Goal: Check status: Check status

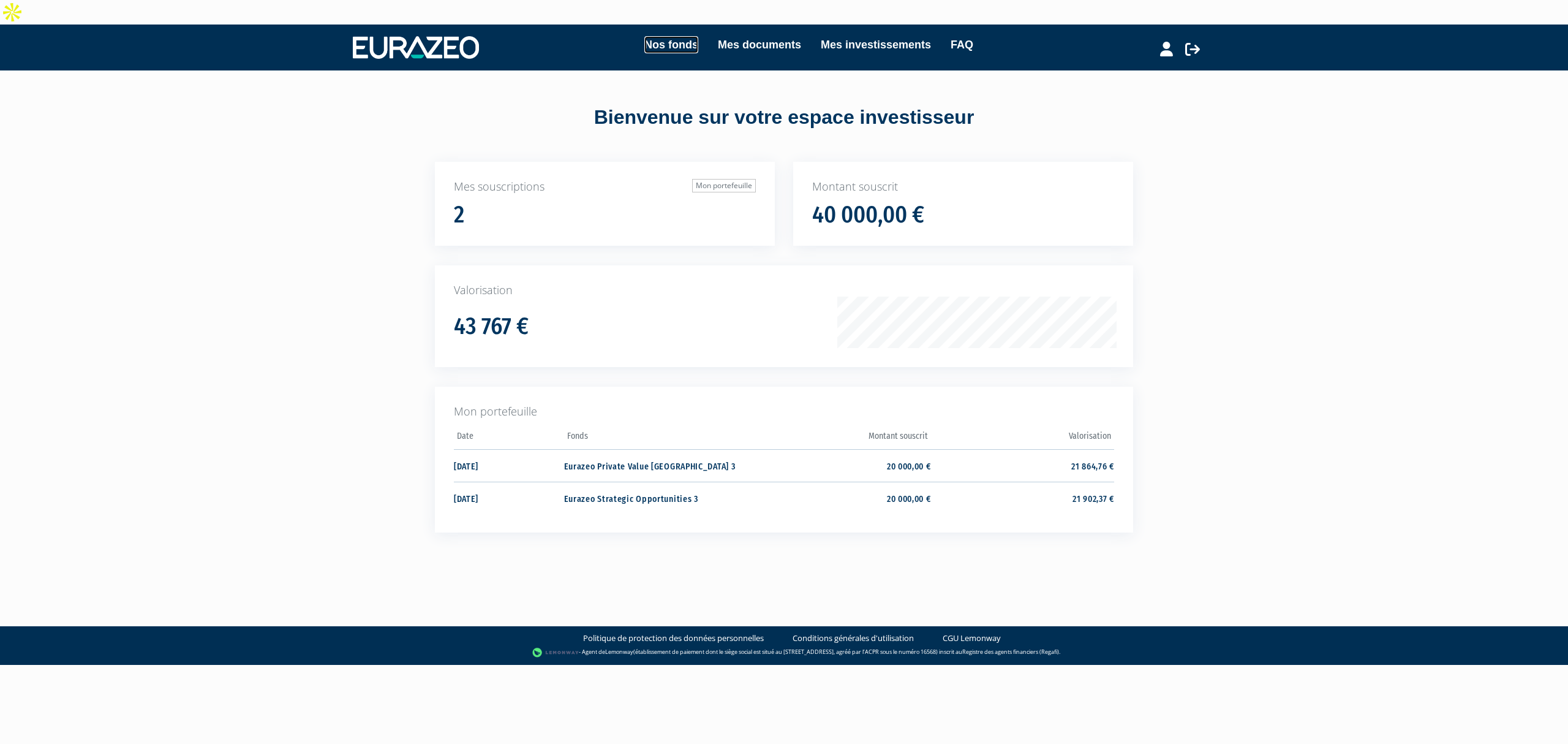
click at [653, 36] on link "Nos fonds" at bounding box center [671, 45] width 54 height 17
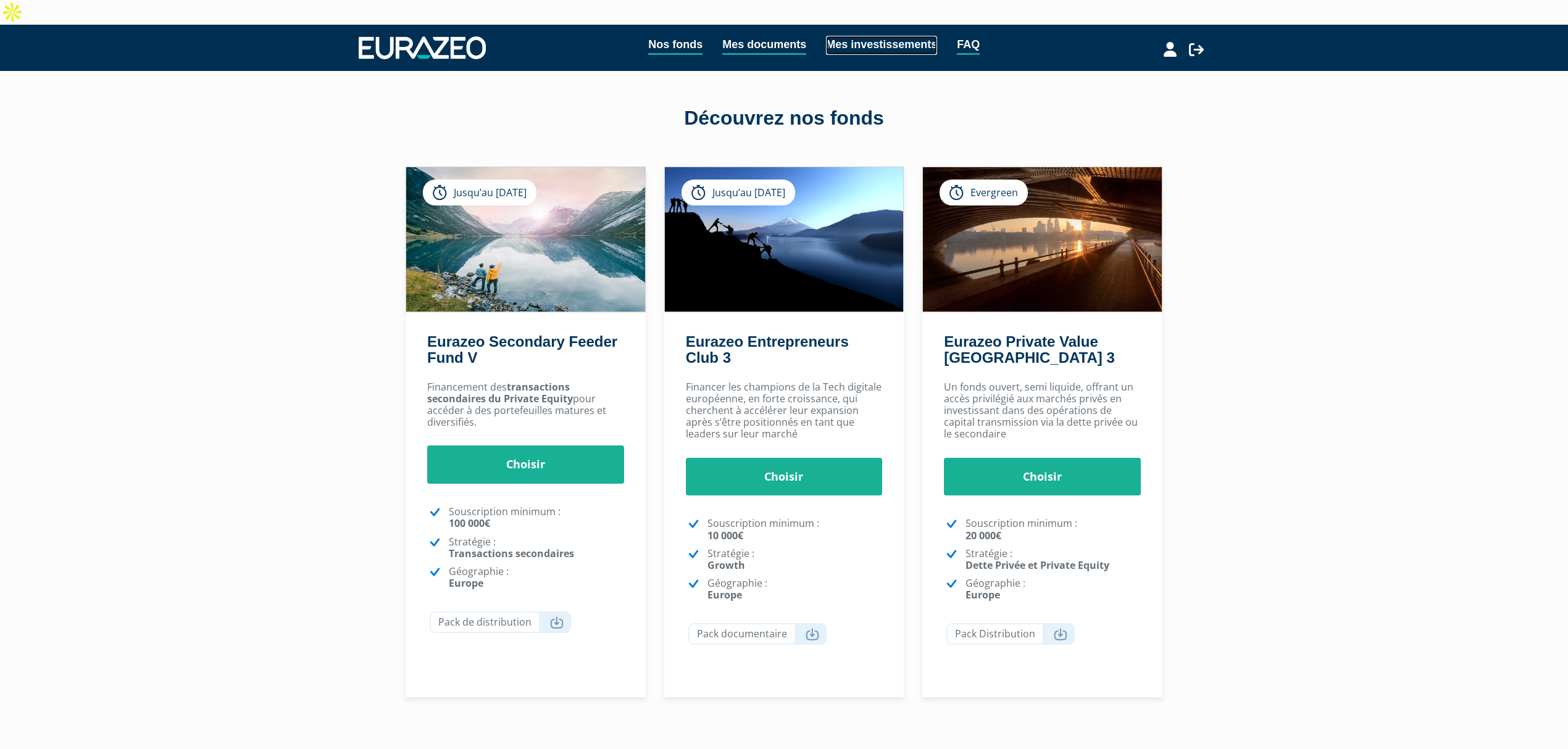
click at [832, 36] on link "Mes investissements" at bounding box center [881, 45] width 111 height 19
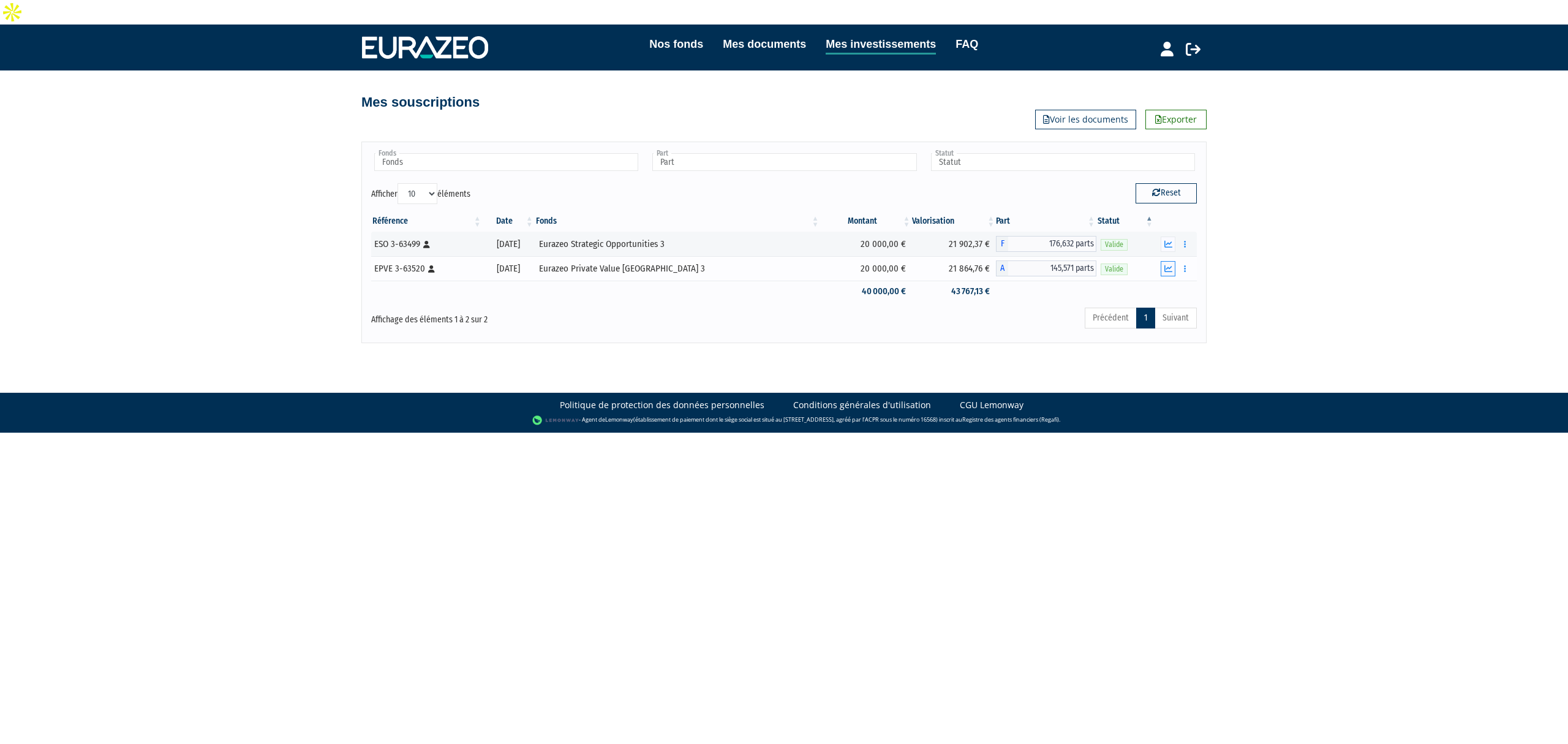
click at [1167, 264] on icon "button" at bounding box center [1168, 268] width 8 height 8
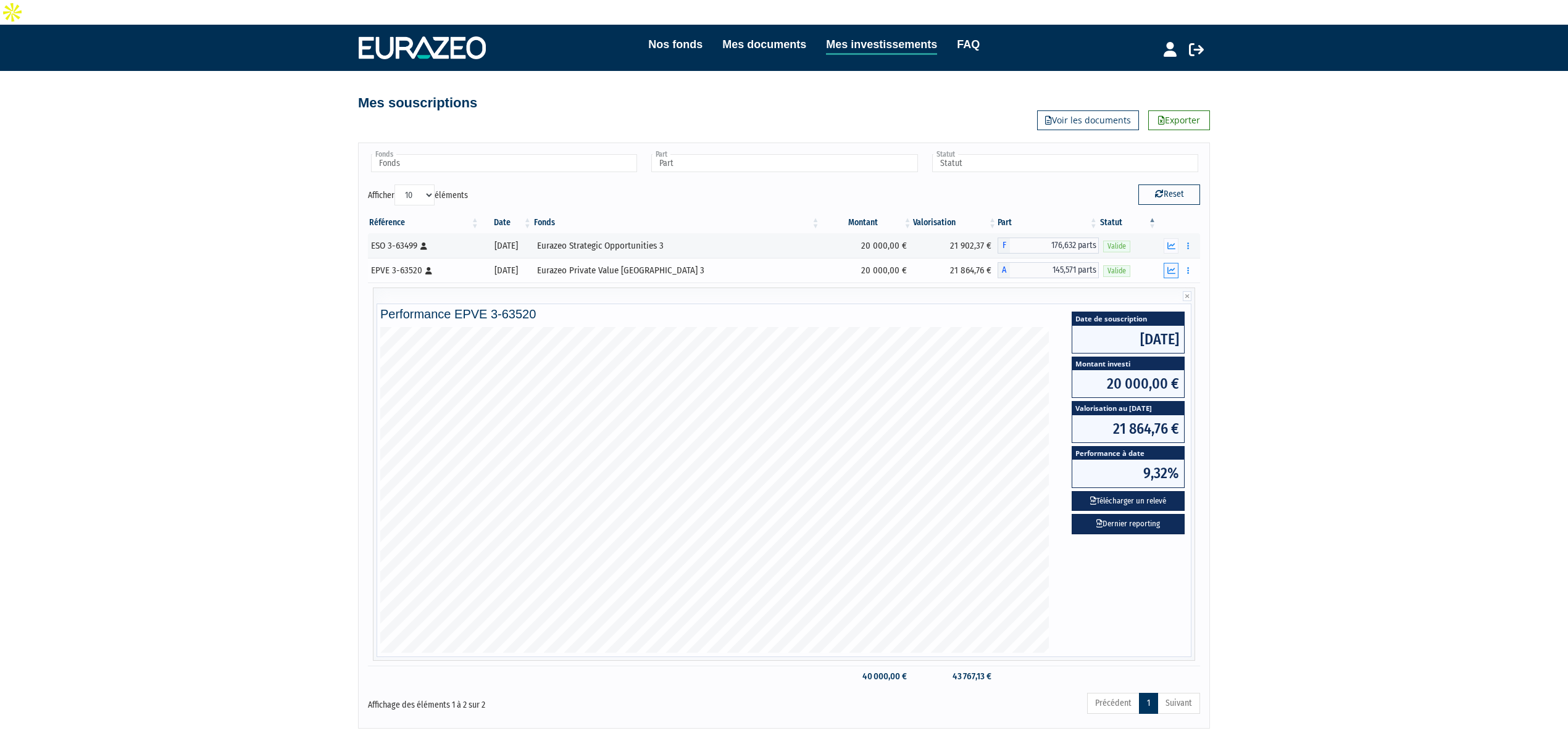
click at [1176, 263] on button "button" at bounding box center [1170, 271] width 15 height 16
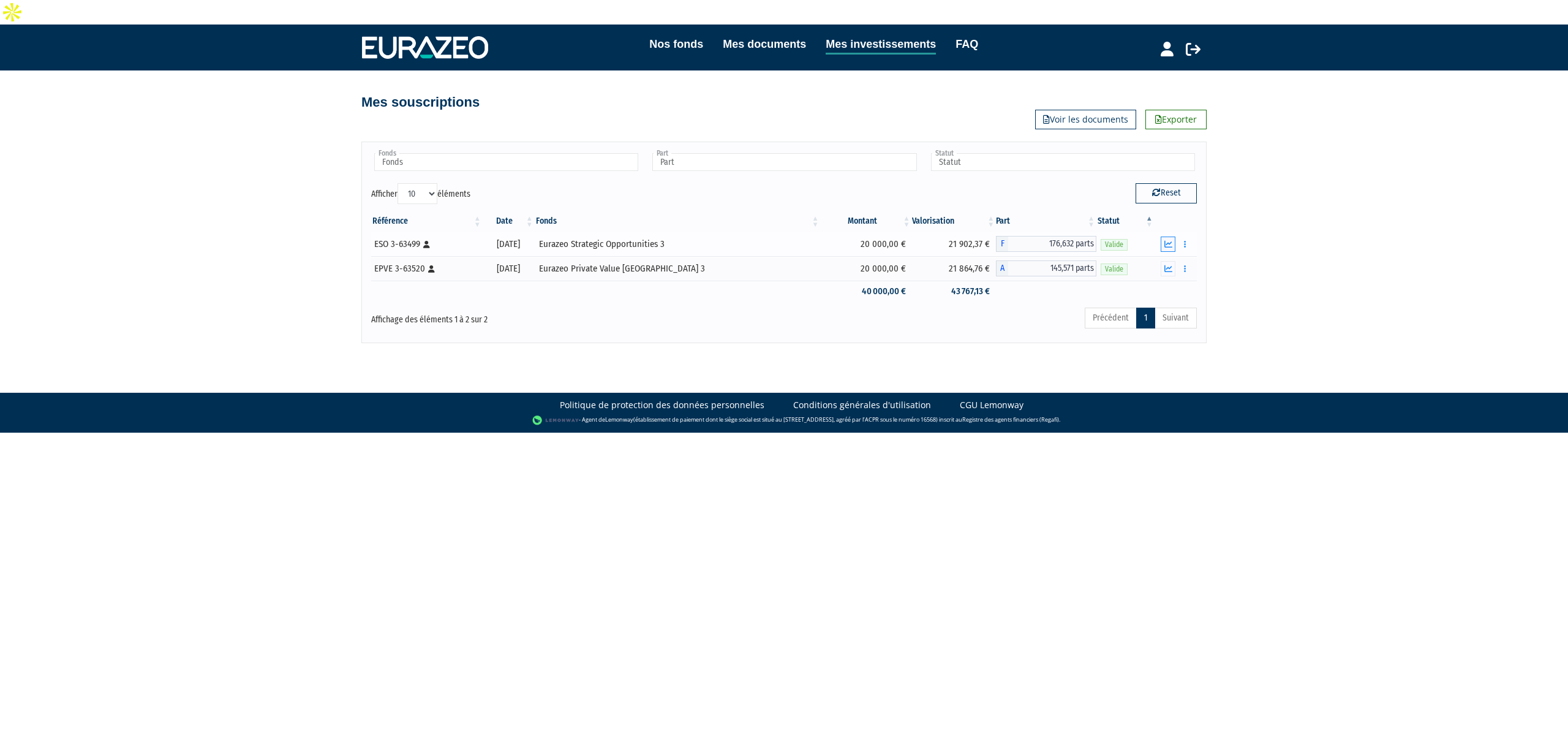
click at [1166, 240] on icon "button" at bounding box center [1168, 244] width 8 height 8
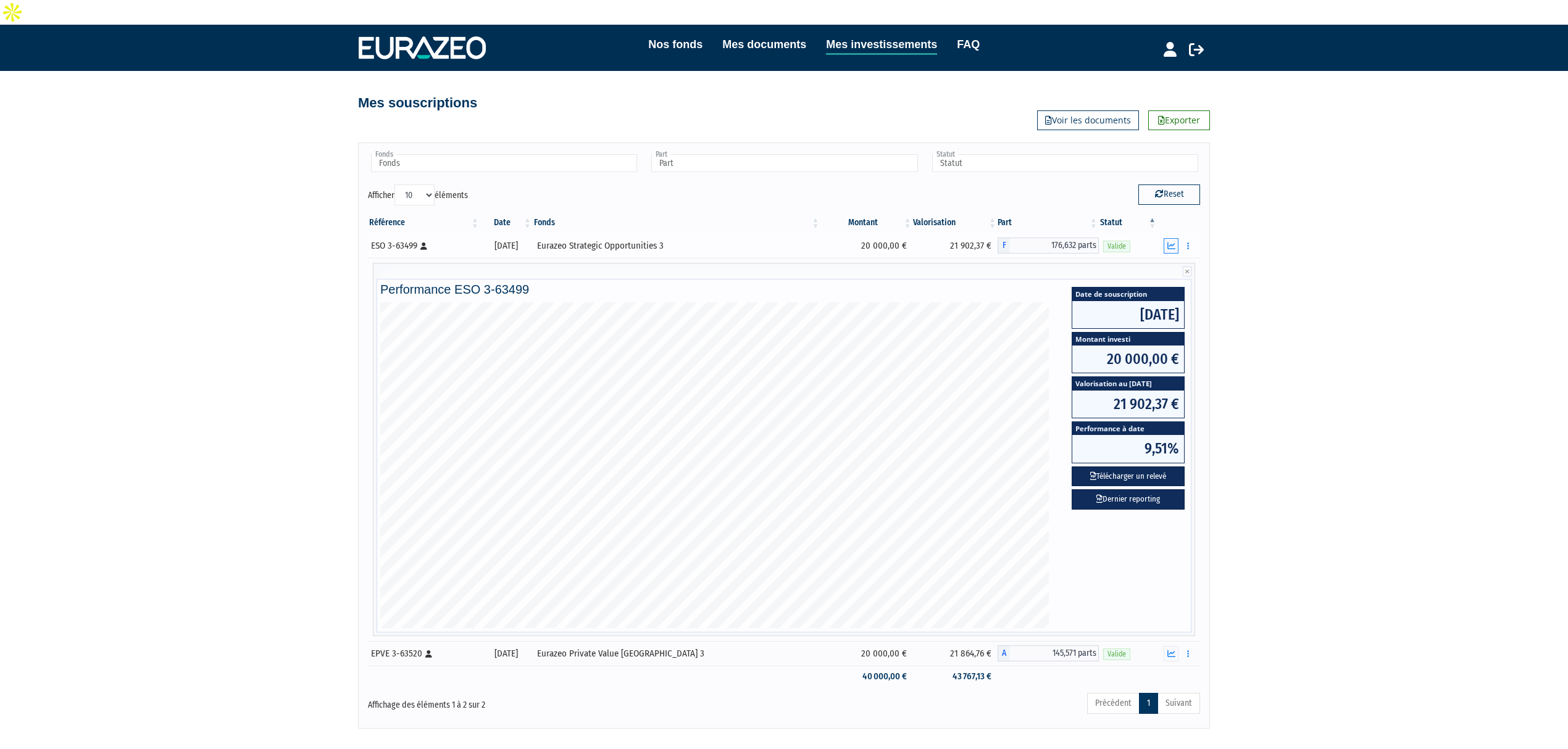
click at [1175, 242] on icon "button" at bounding box center [1171, 246] width 8 height 8
